Goal: Task Accomplishment & Management: Manage account settings

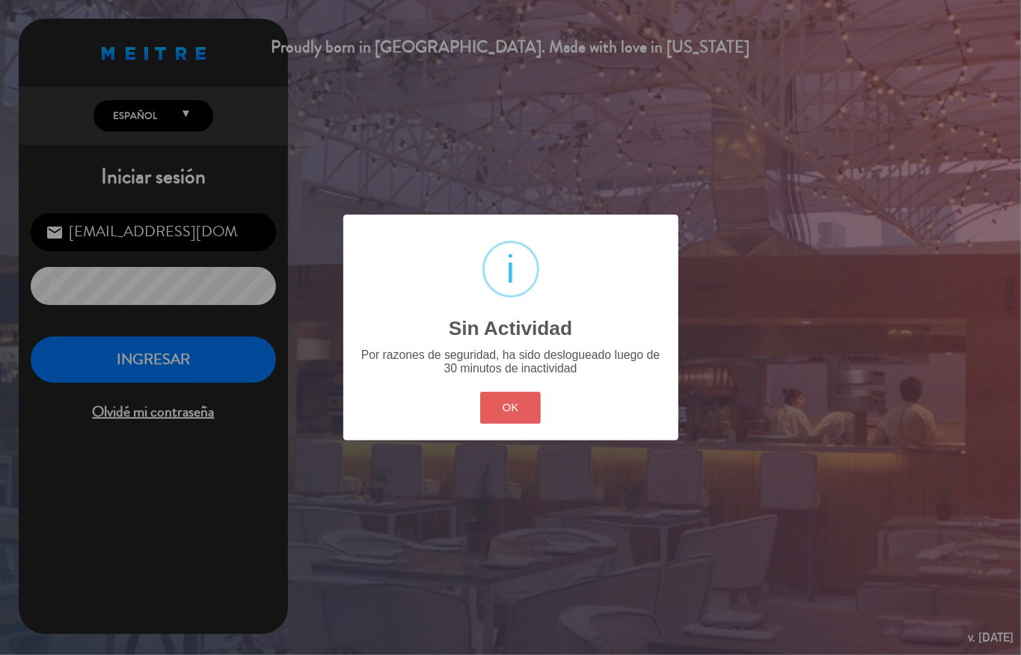
click at [527, 396] on button "OK" at bounding box center [510, 408] width 61 height 32
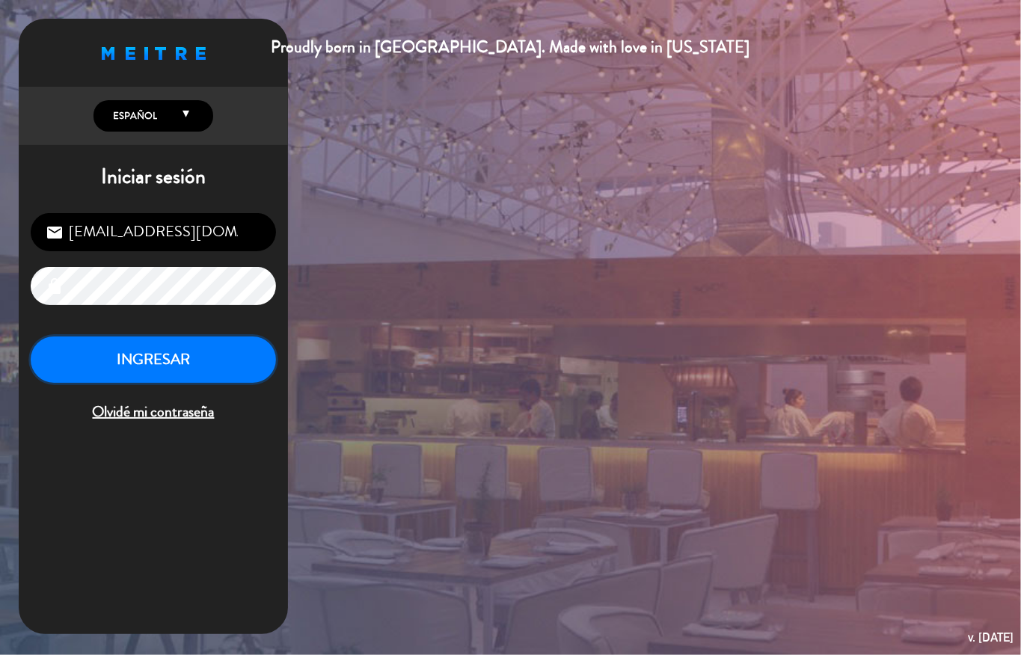
click at [232, 361] on button "INGRESAR" at bounding box center [153, 360] width 245 height 47
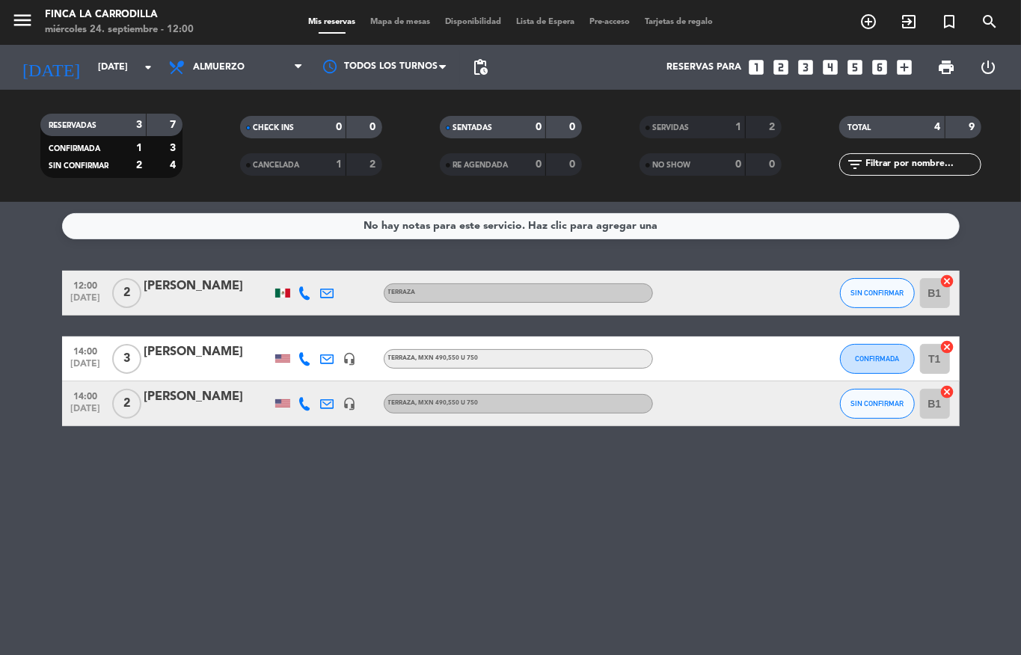
click at [259, 497] on div "No hay notas para este servicio. Haz clic para agregar una 12:00 [DATE] 2 [PERS…" at bounding box center [510, 428] width 1021 height 453
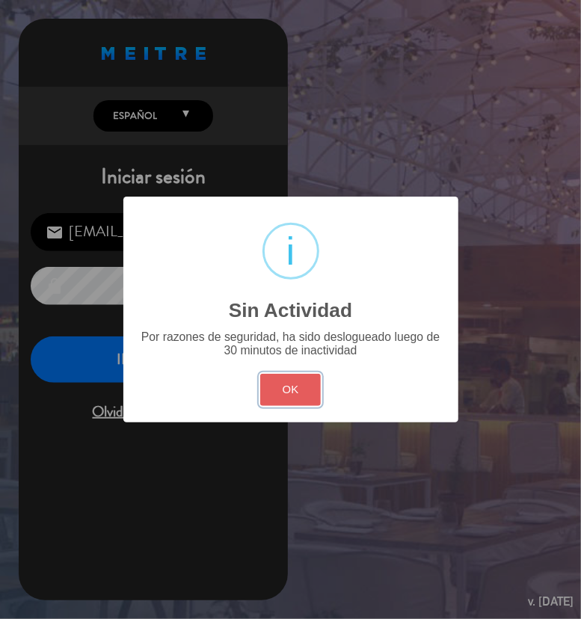
click at [289, 383] on button "OK" at bounding box center [290, 390] width 61 height 32
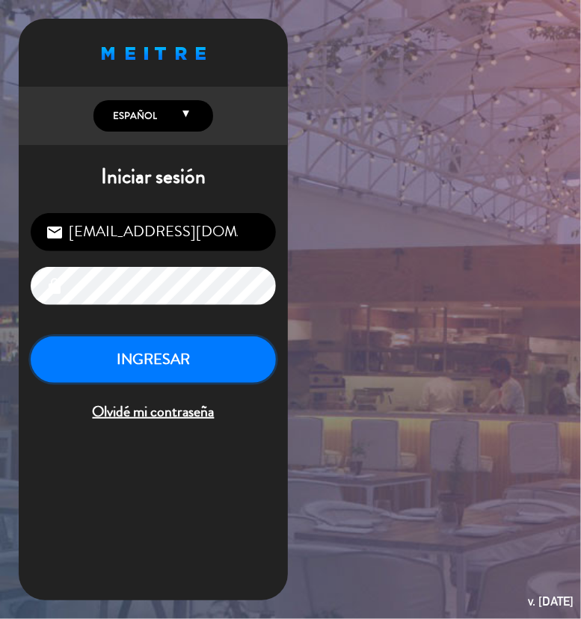
click at [200, 344] on button "INGRESAR" at bounding box center [153, 360] width 245 height 47
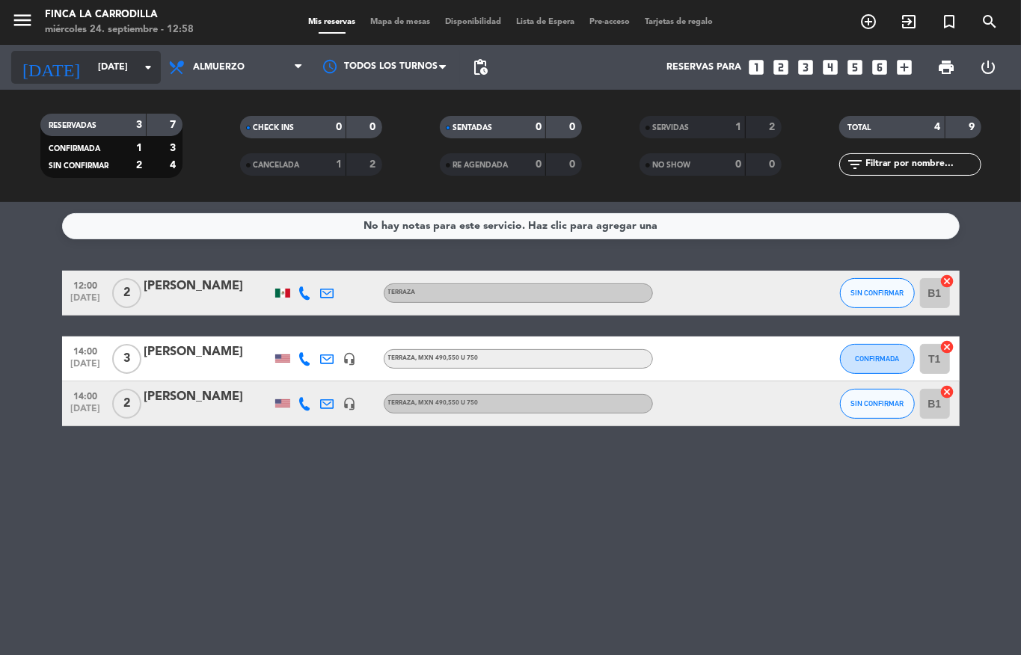
click at [100, 64] on input "[DATE]" at bounding box center [154, 67] width 126 height 25
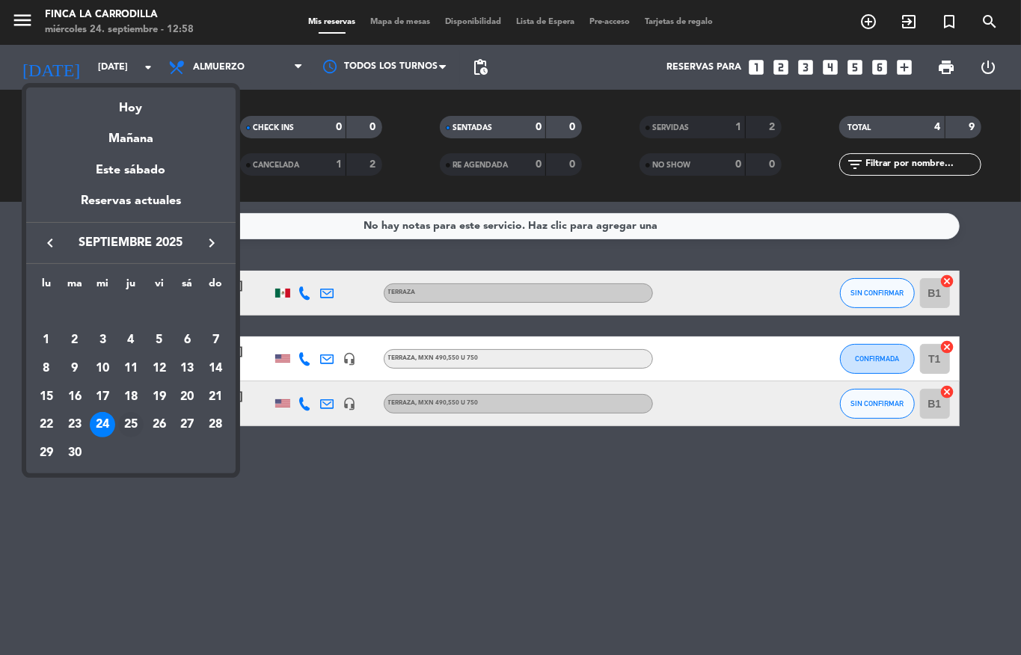
click at [126, 419] on div "25" at bounding box center [130, 424] width 25 height 25
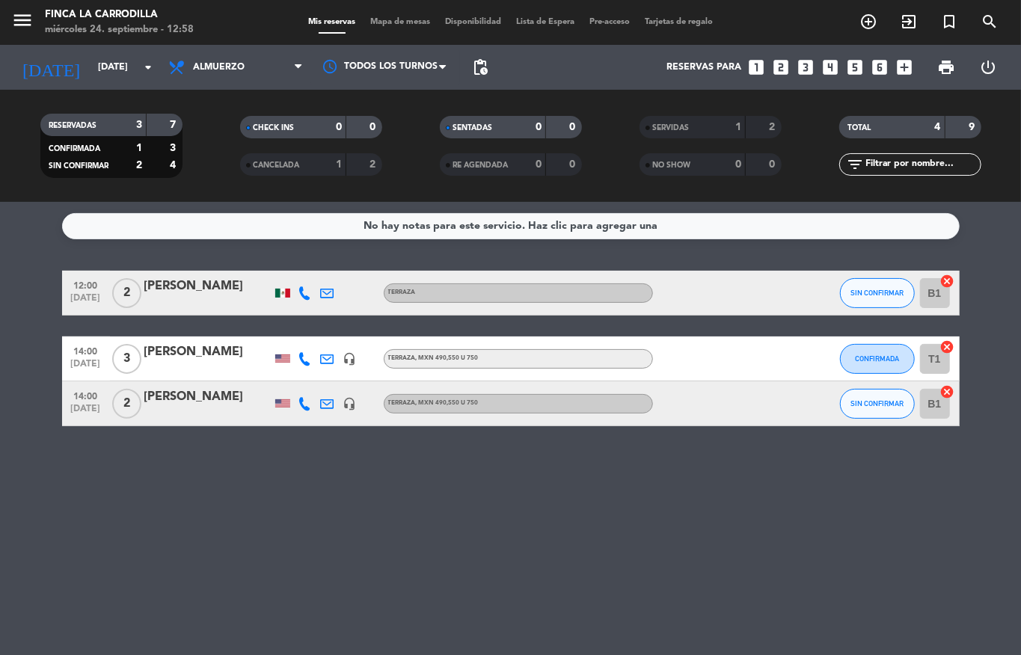
type input "[DEMOGRAPHIC_DATA][DATE]"
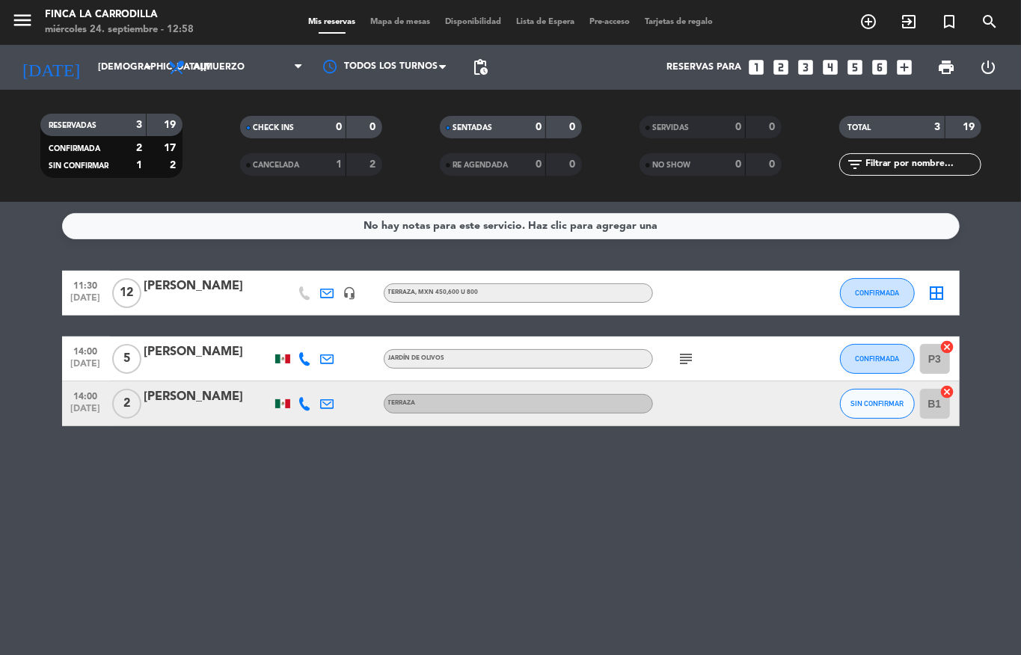
click at [681, 359] on icon "subject" at bounding box center [687, 359] width 18 height 18
click at [711, 566] on div "No hay notas para este servicio. Haz clic para agregar una 11:30 [DATE] [PERSON…" at bounding box center [510, 428] width 1021 height 453
